Goal: Navigation & Orientation: Find specific page/section

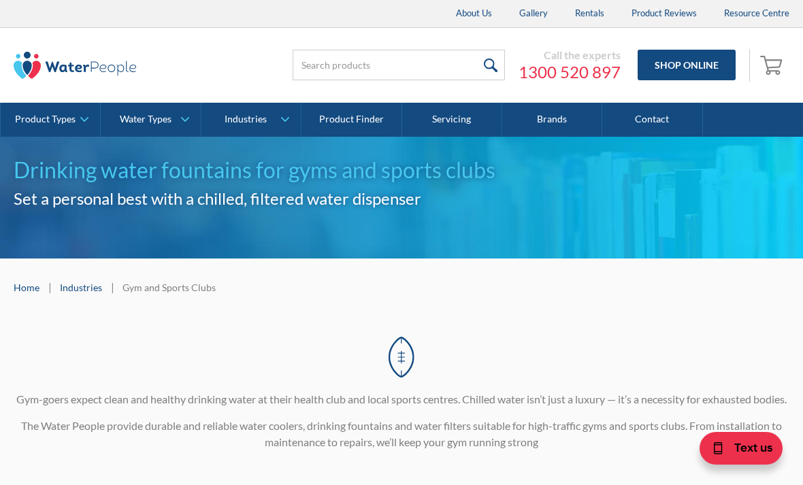
click at [78, 129] on link "Product Types" at bounding box center [50, 120] width 99 height 34
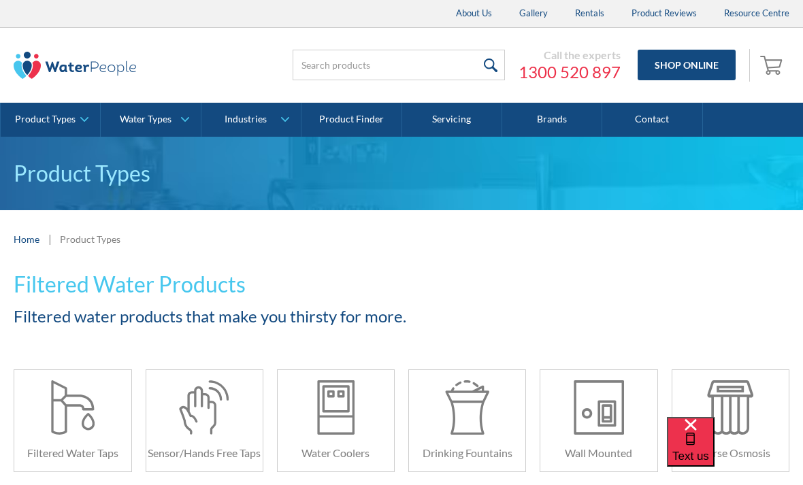
click at [662, 110] on link "Contact" at bounding box center [652, 120] width 100 height 34
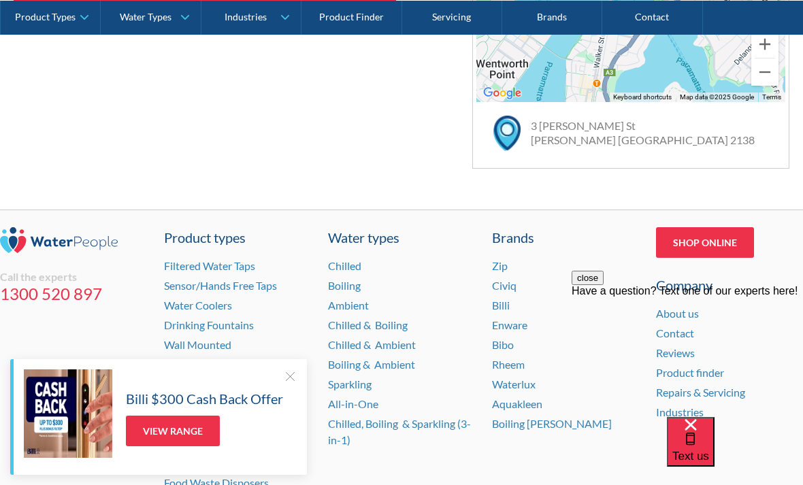
scroll to position [1000, 0]
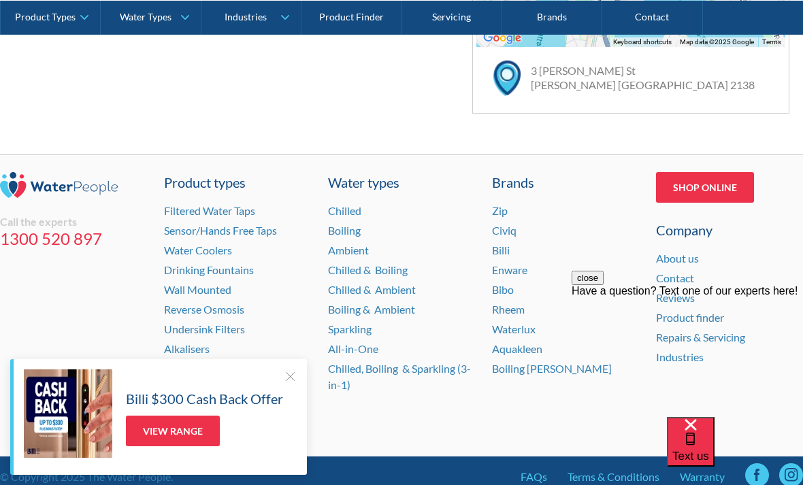
click at [291, 383] on div at bounding box center [290, 376] width 14 height 14
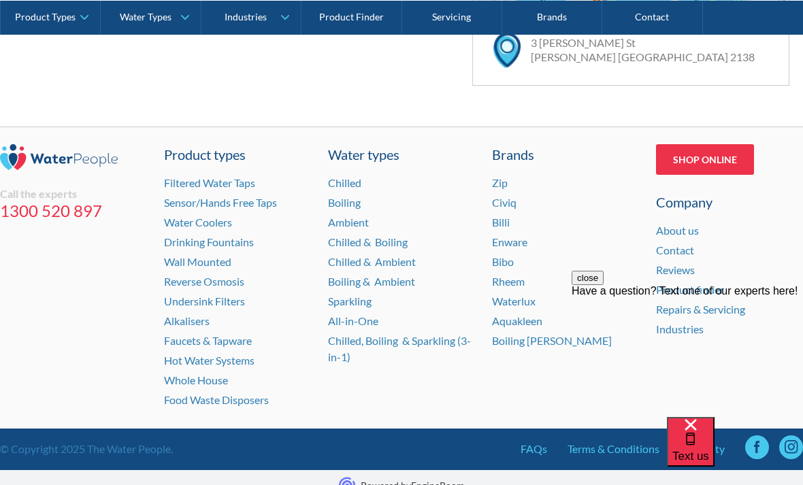
scroll to position [1026, 0]
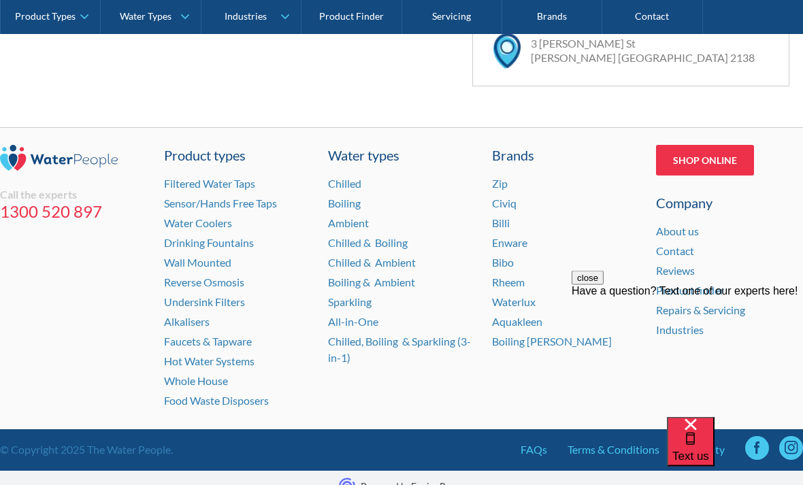
click at [686, 229] on link "About us" at bounding box center [677, 231] width 43 height 13
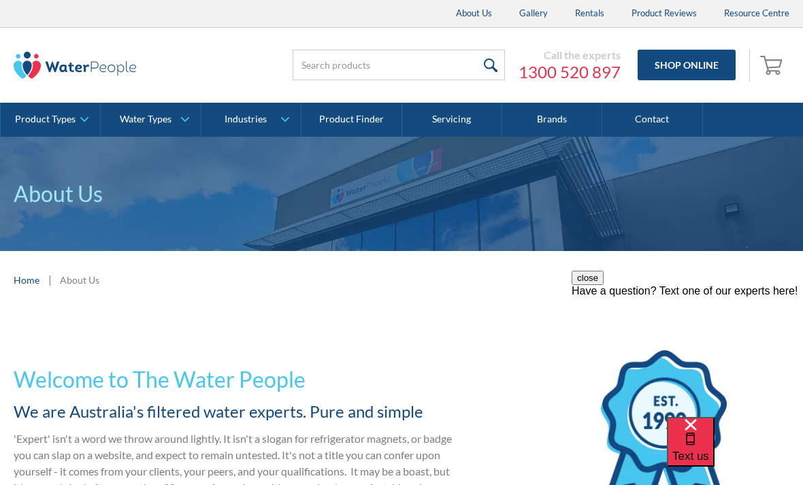
click at [287, 123] on link "Industries" at bounding box center [250, 120] width 99 height 34
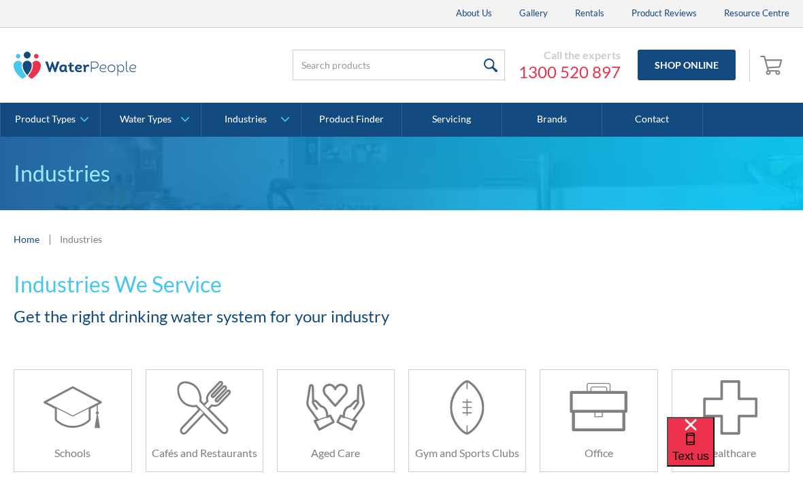
click at [186, 116] on link "Water Types" at bounding box center [150, 120] width 99 height 34
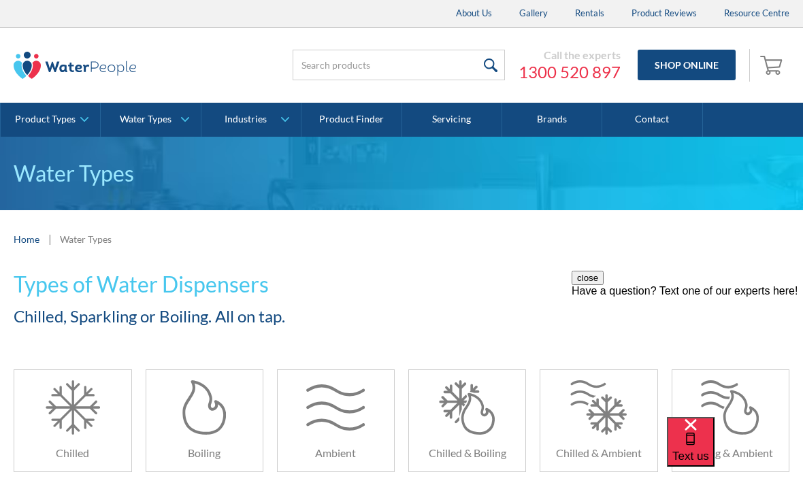
click at [78, 122] on link "Product Types" at bounding box center [50, 120] width 99 height 34
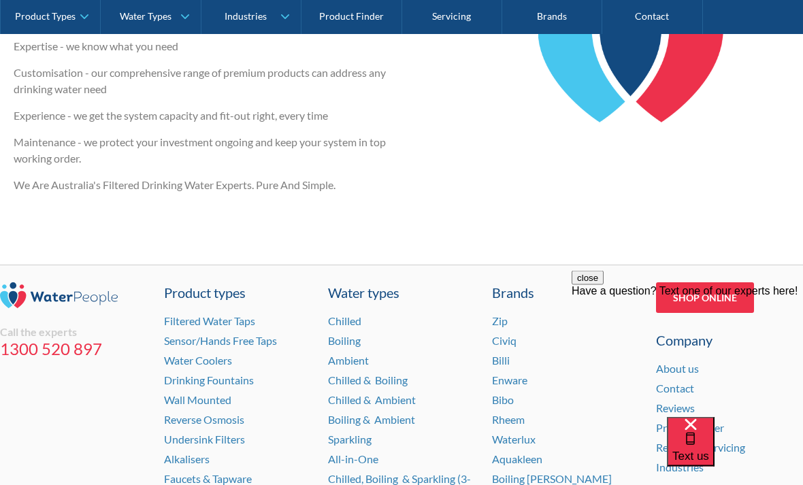
scroll to position [2063, 0]
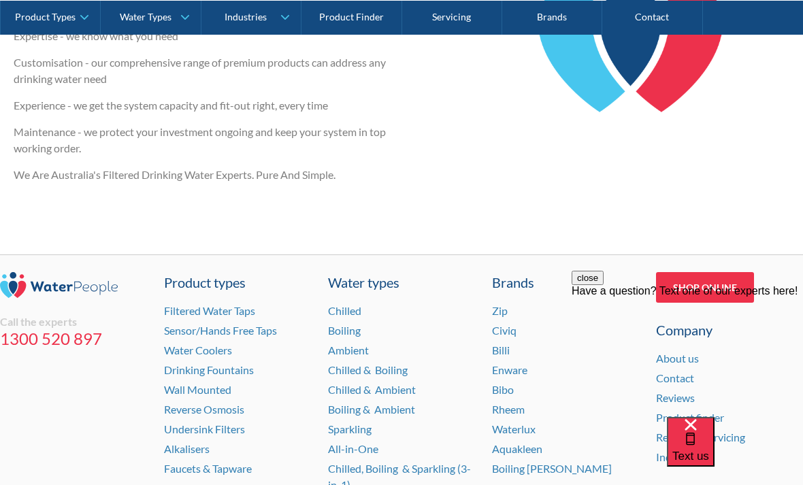
click at [685, 352] on link "About us" at bounding box center [677, 358] width 43 height 13
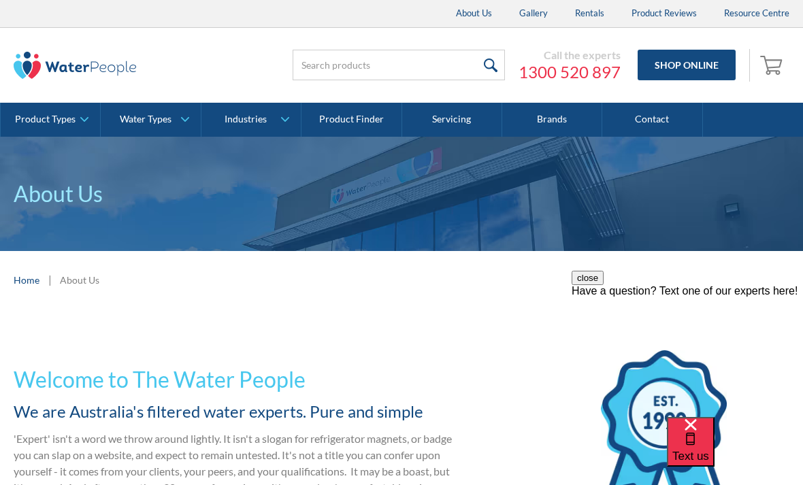
click at [653, 128] on link "Contact" at bounding box center [652, 120] width 100 height 34
